Goal: Transaction & Acquisition: Purchase product/service

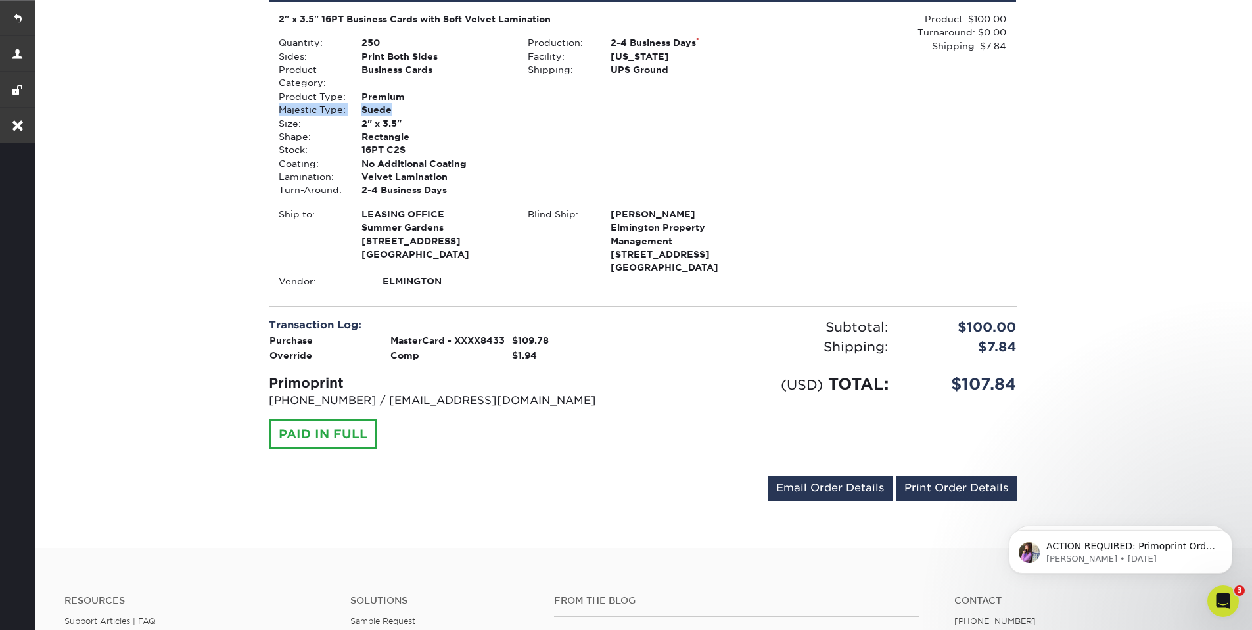
scroll to position [158, 0]
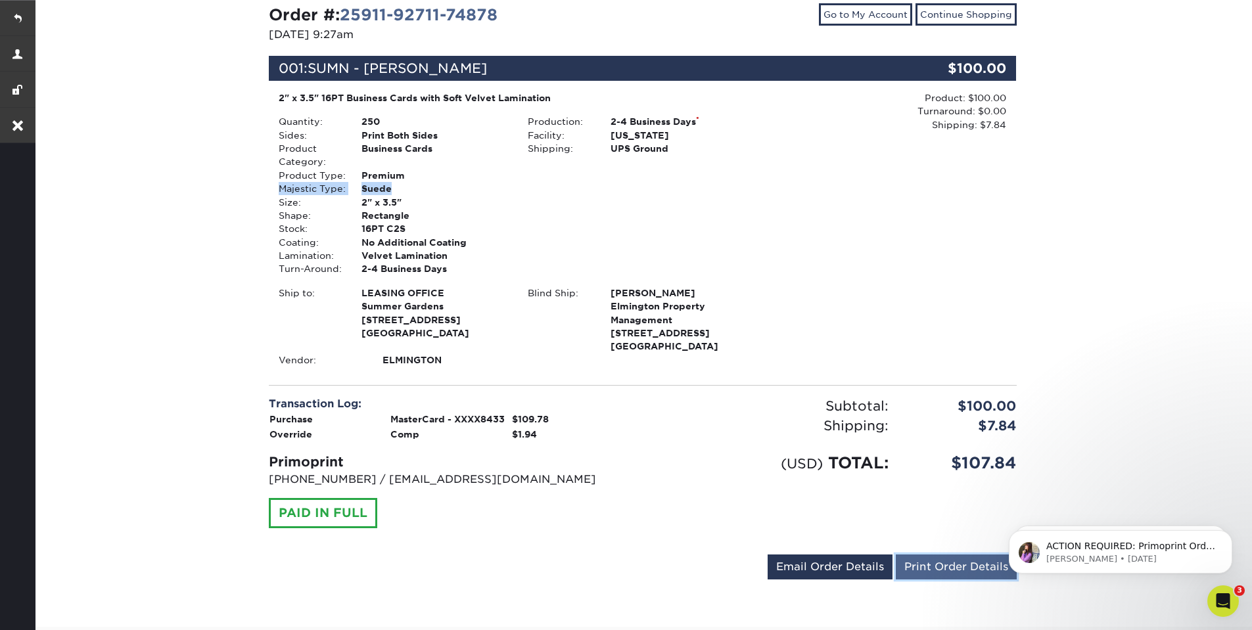
click at [947, 568] on link "Print Order Details" at bounding box center [956, 567] width 121 height 25
click at [11, 18] on link at bounding box center [17, 17] width 35 height 35
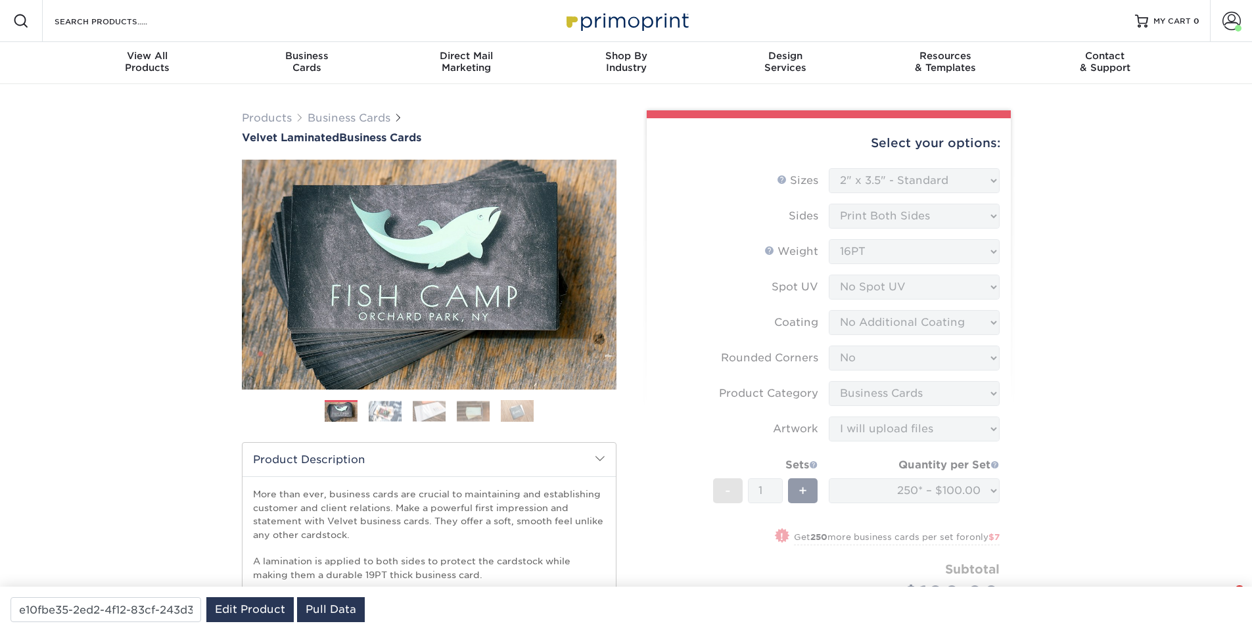
select select "2.00x3.50"
select select "0"
select select "3b5148f1-0588-4f88-a218-97bcfdce65c1"
select select "upload"
select select "250* – $100.00"
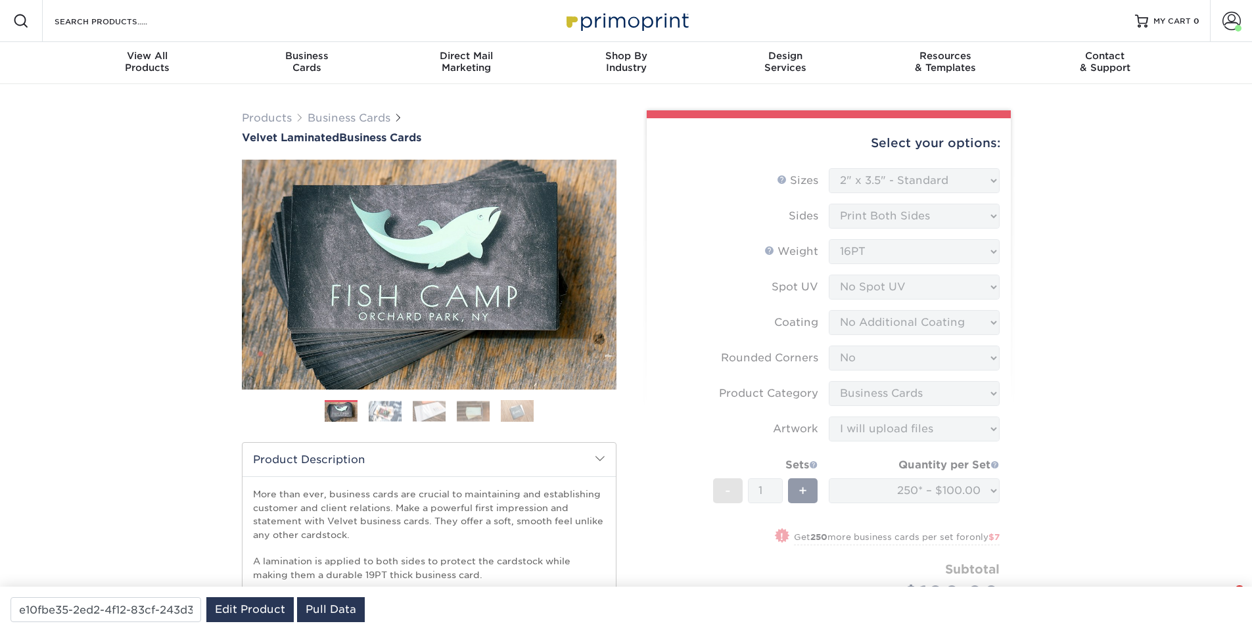
select select "cb254759-61b2-41e5-bb52-a60bae6392c4"
select select "108546"
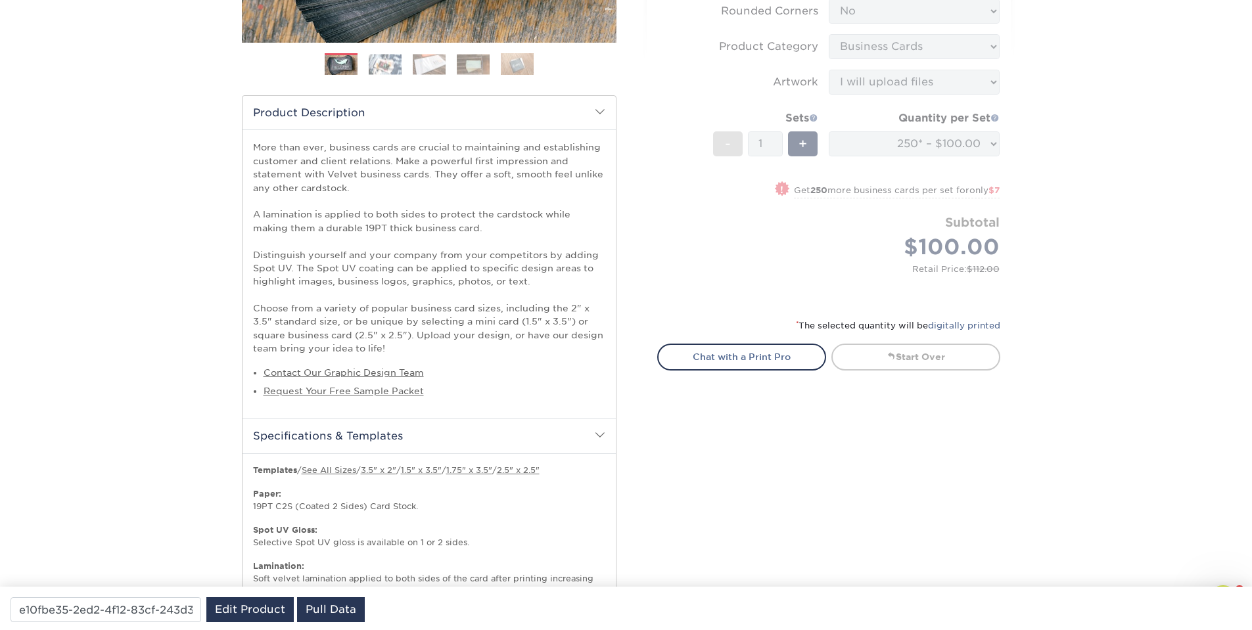
scroll to position [36, 0]
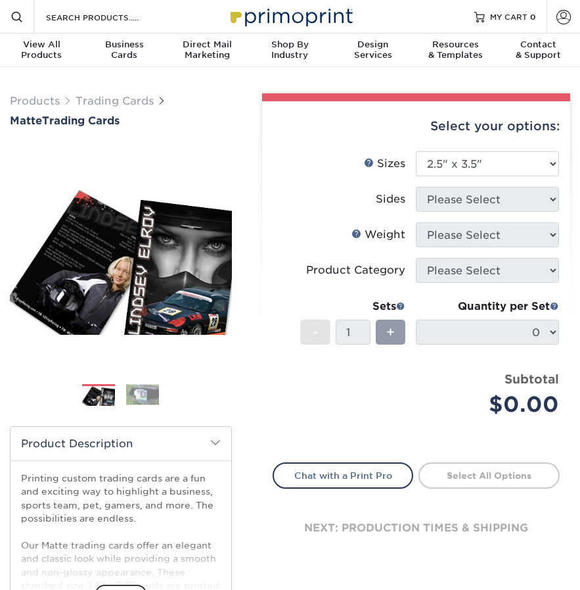
select select "2.50x3.50"
